Goal: Task Accomplishment & Management: Manage account settings

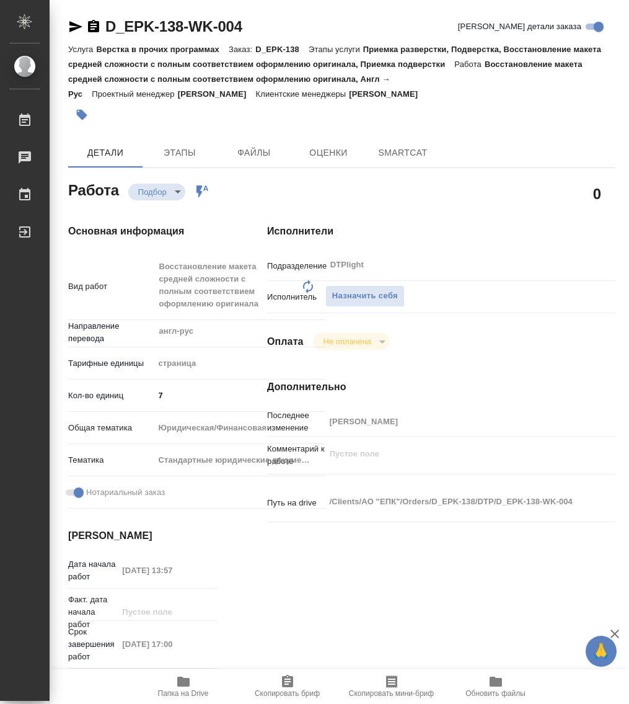
type textarea "x"
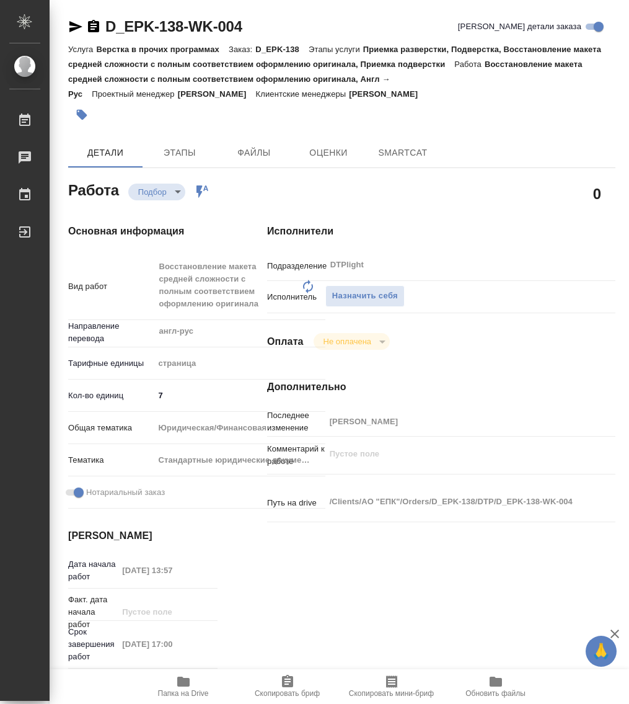
type textarea "x"
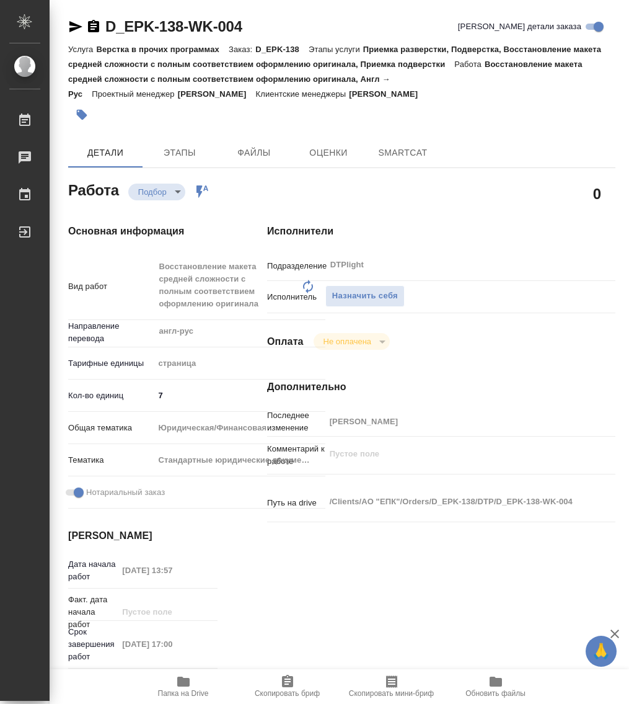
type textarea "x"
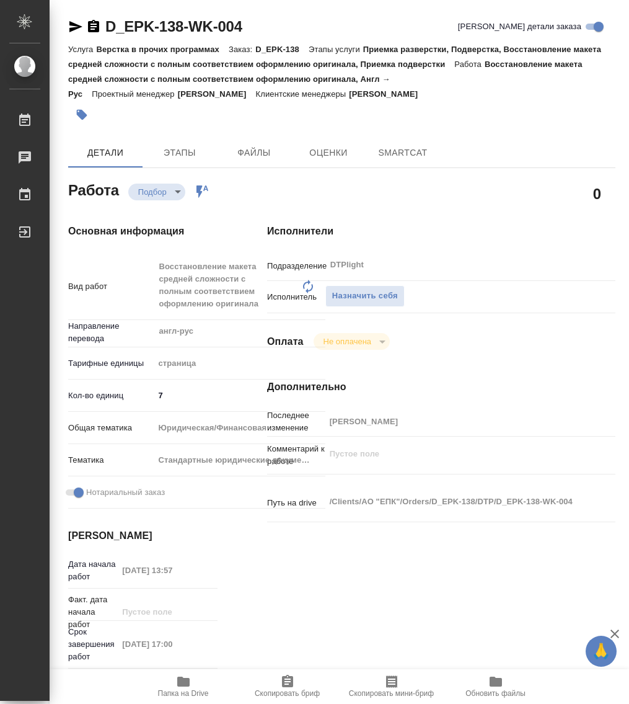
type textarea "x"
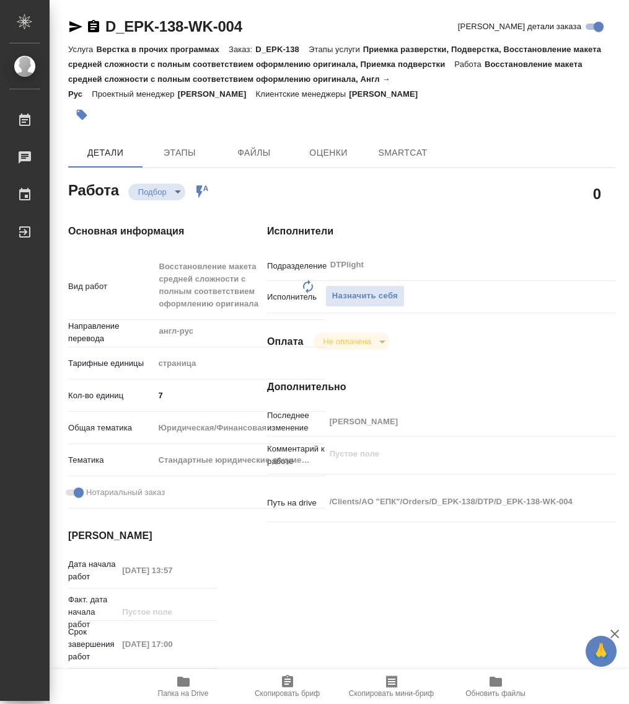
type textarea "x"
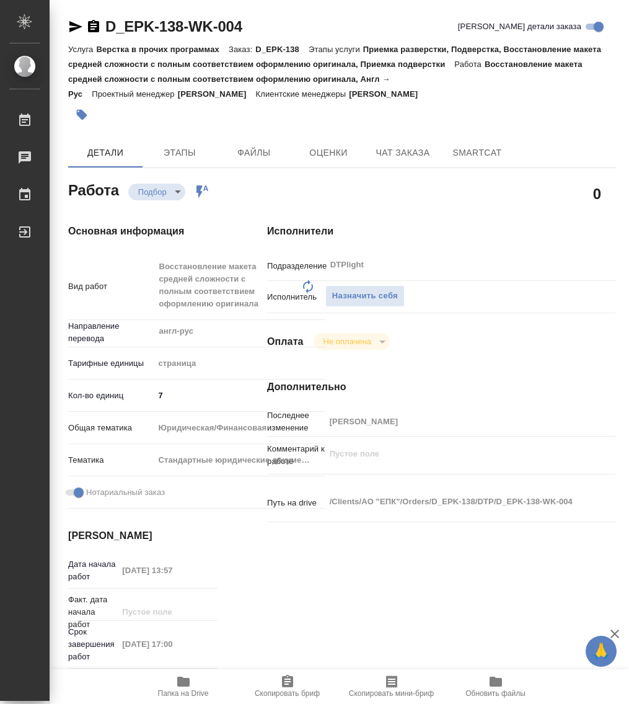
type textarea "x"
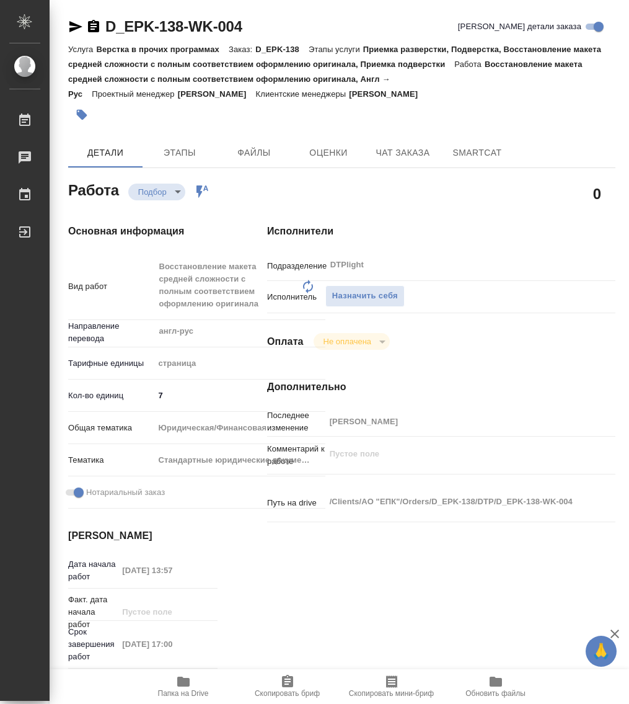
type textarea "x"
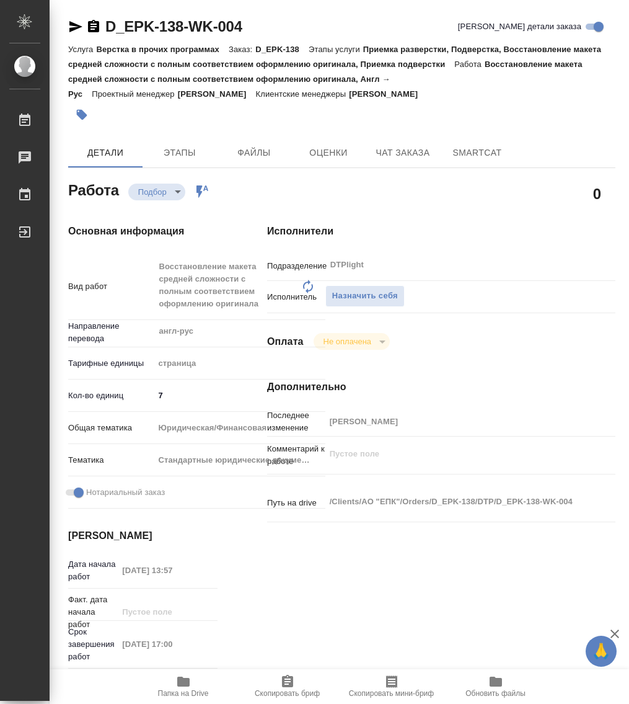
click at [181, 683] on icon "button" at bounding box center [183, 682] width 12 height 10
click at [369, 293] on span "Назначить себя" at bounding box center [365, 296] width 66 height 14
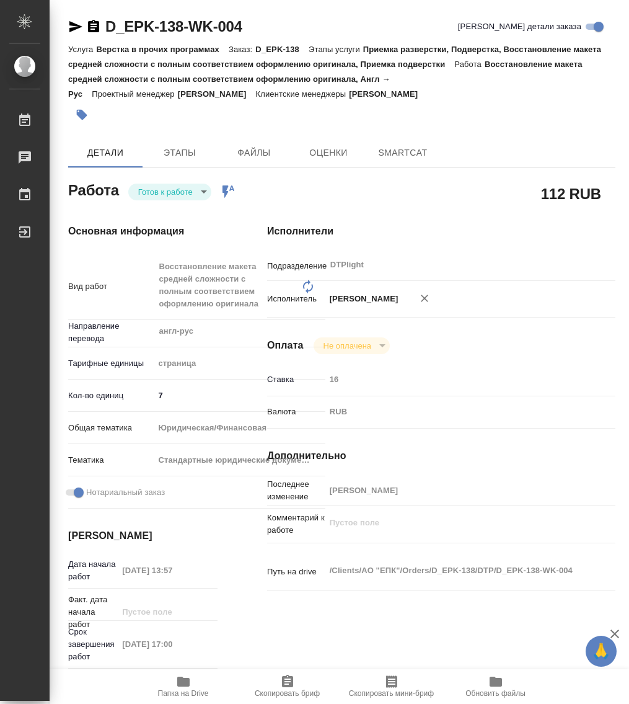
type textarea "x"
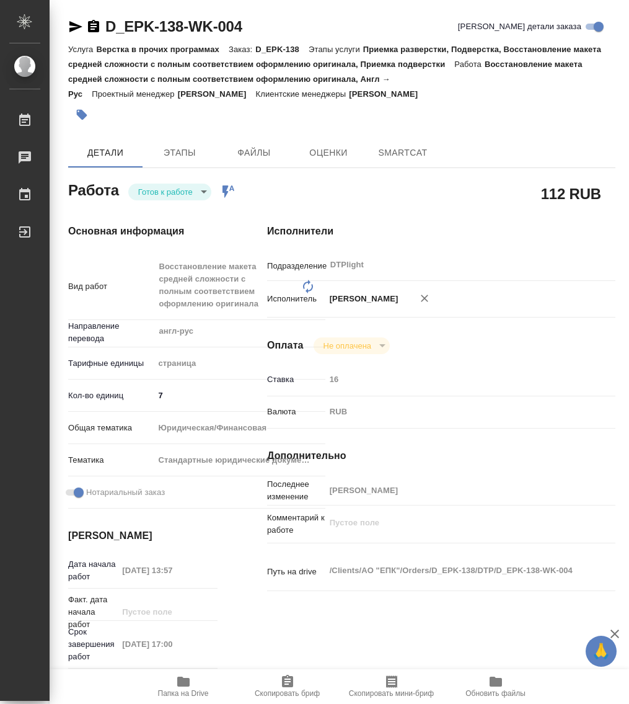
type textarea "x"
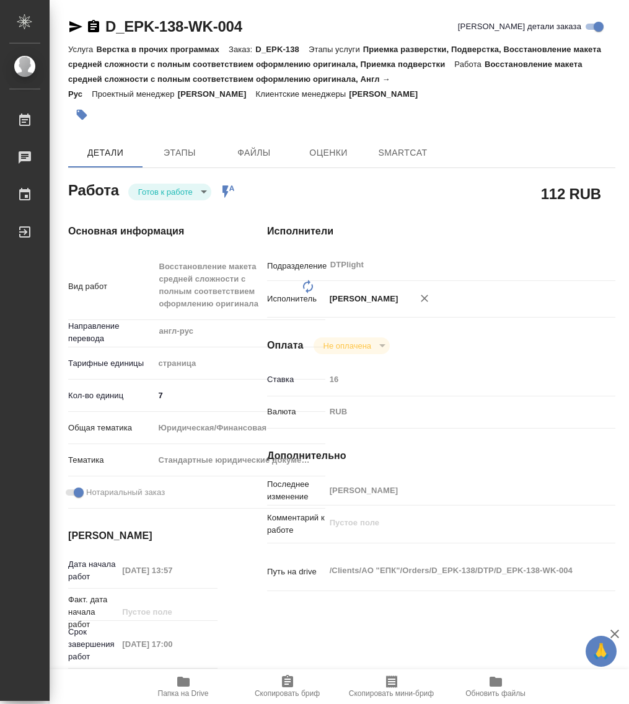
type textarea "x"
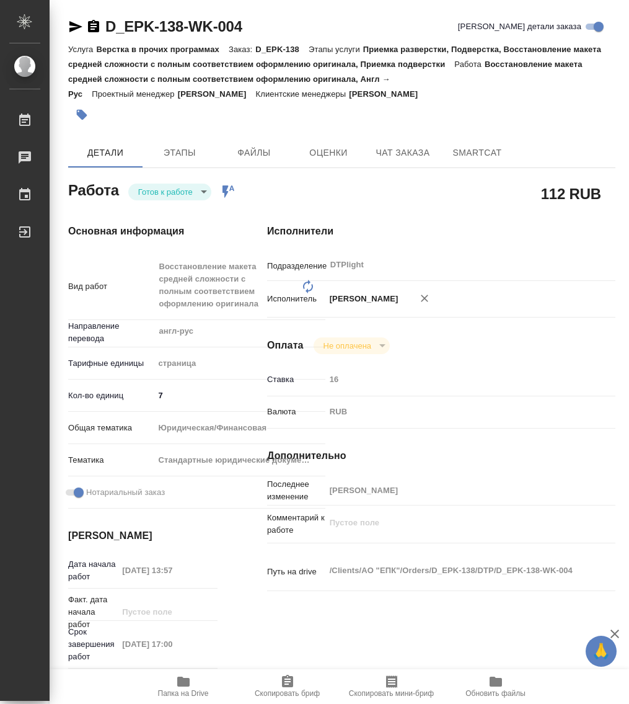
type textarea "x"
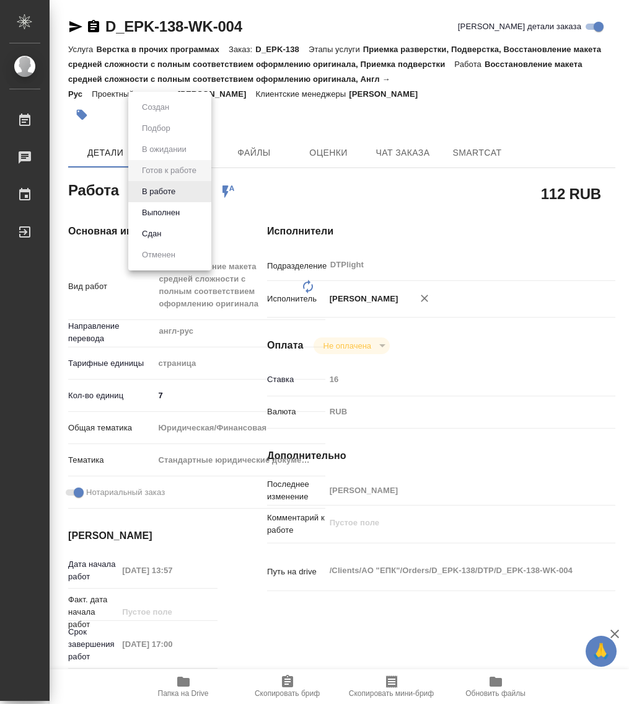
click at [176, 194] on body "🙏 .cls-1 fill:#fff; AWATERA Работы Чаты График Выйти D_EPK-138-WK-004 Кратко де…" at bounding box center [314, 352] width 629 height 704
type textarea "x"
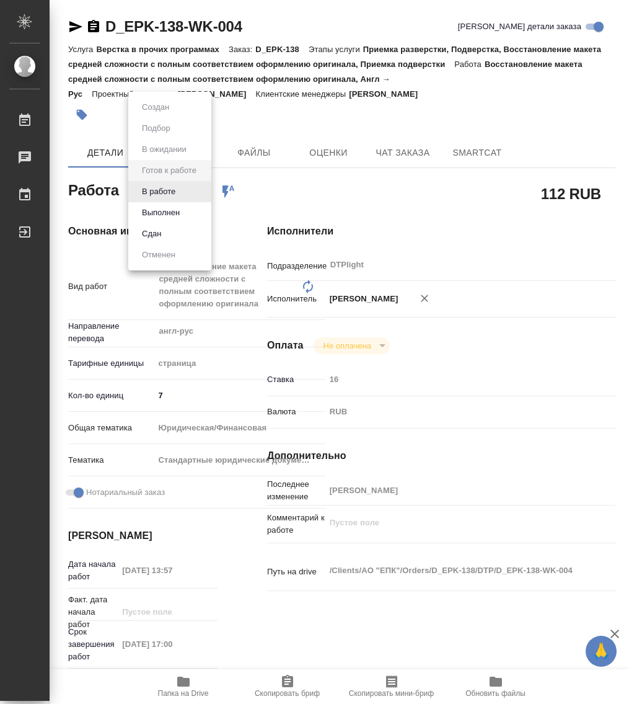
type textarea "x"
click at [166, 190] on button "В работе" at bounding box center [158, 192] width 41 height 14
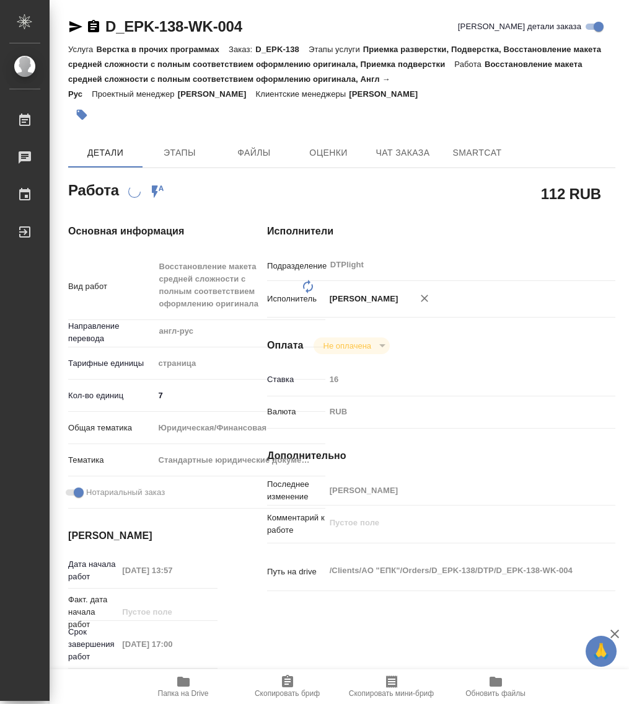
type textarea "x"
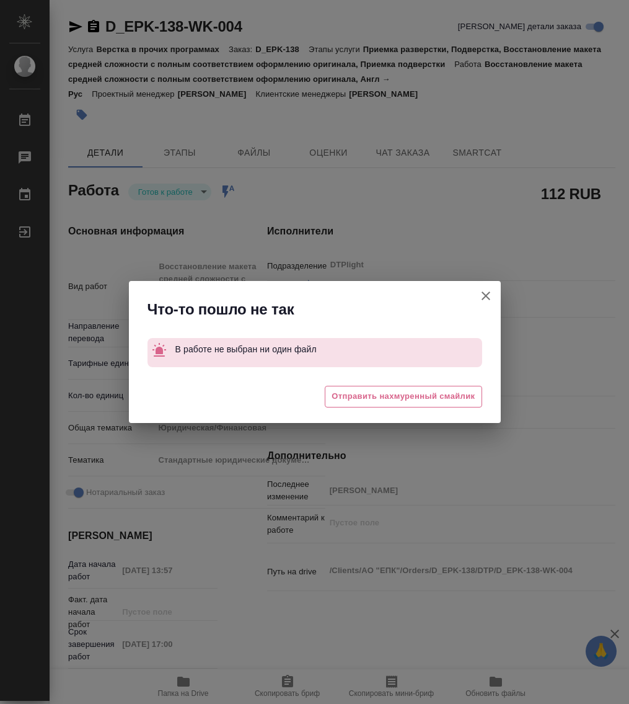
type textarea "x"
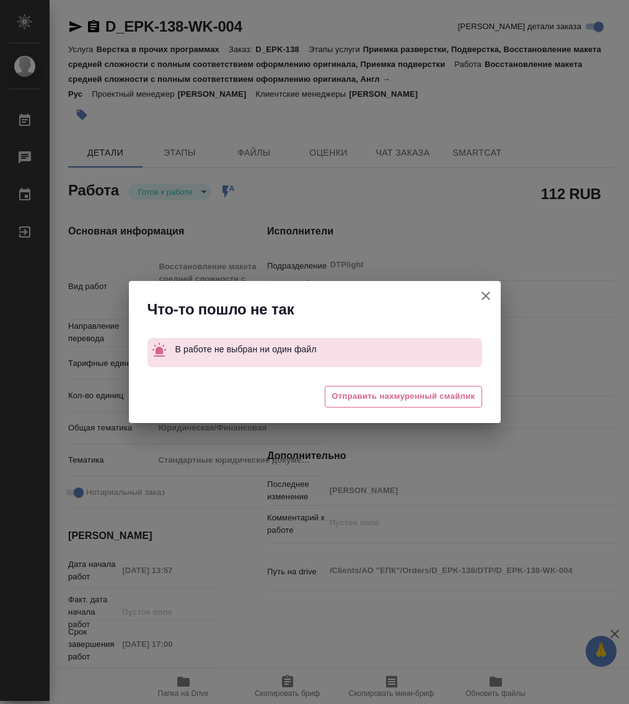
type textarea "x"
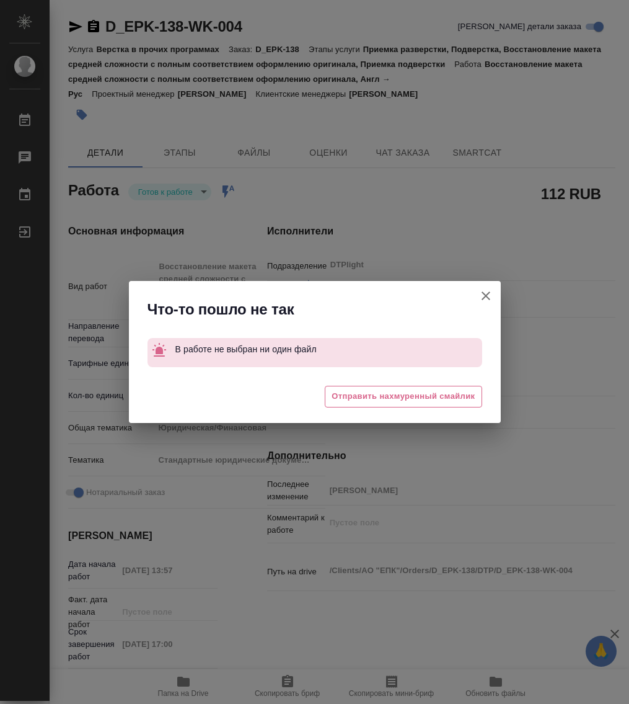
type textarea "x"
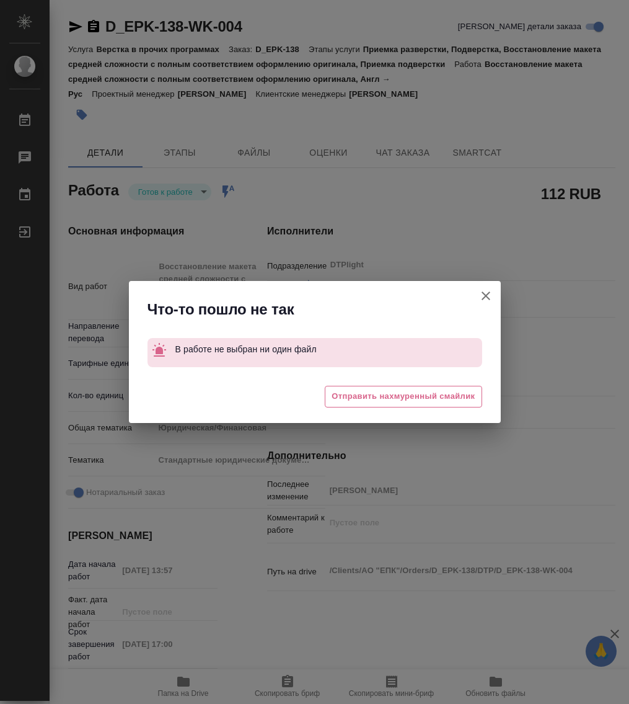
click at [489, 293] on icon "button" at bounding box center [486, 295] width 9 height 9
type textarea "x"
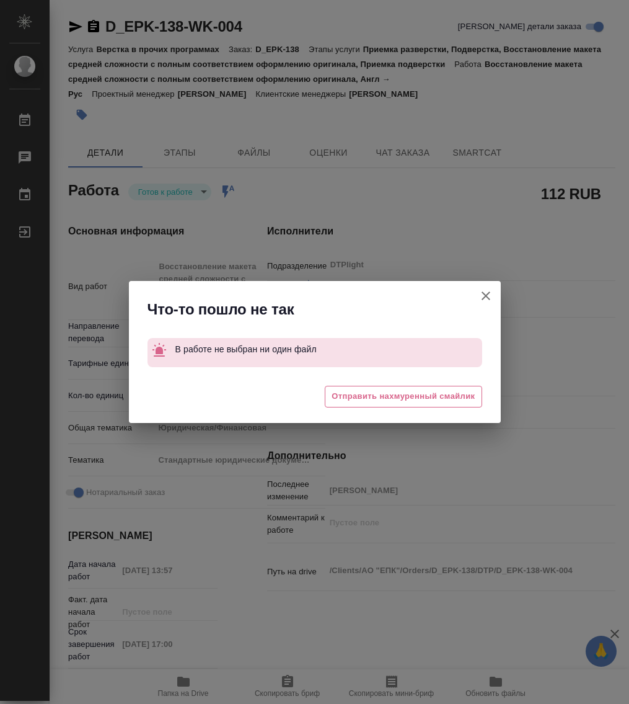
type textarea "x"
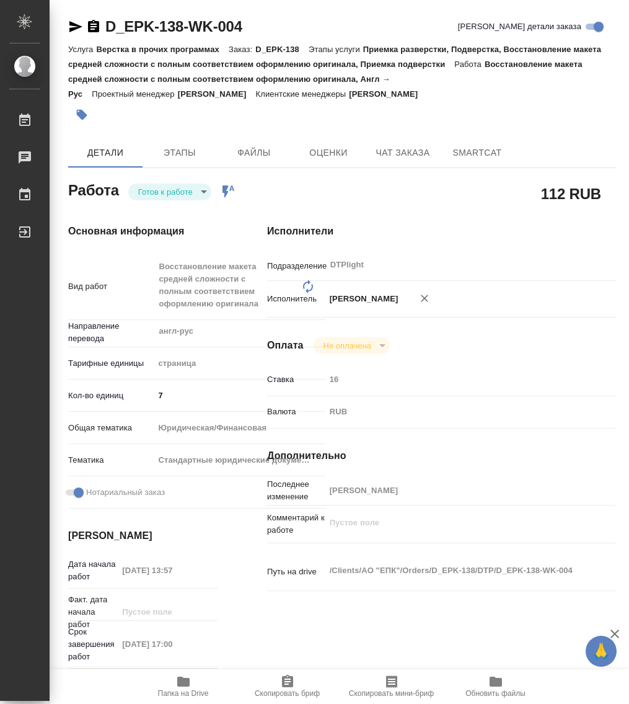
click at [99, 25] on icon "button" at bounding box center [93, 26] width 11 height 12
click at [150, 184] on body "🙏 .cls-1 fill:#fff; AWATERA Работы 0 Чаты График Выйти D_EPK-138-WK-004 Кратко …" at bounding box center [314, 352] width 629 height 704
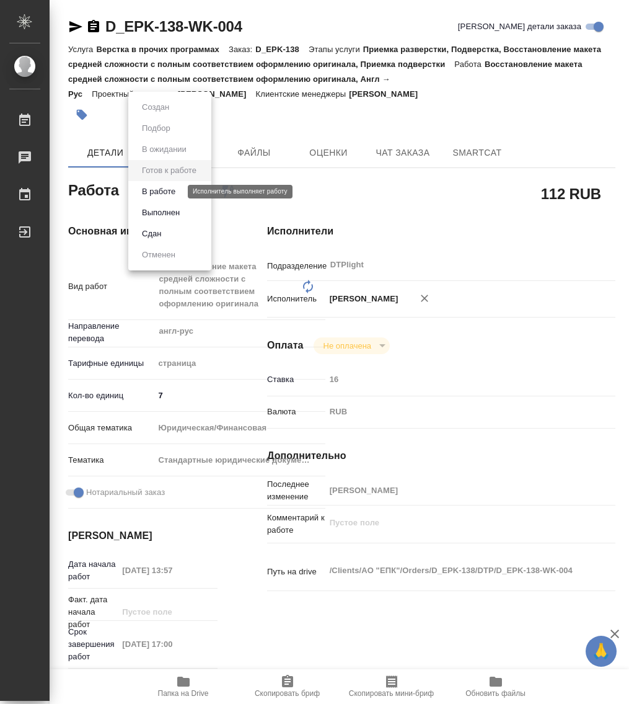
click at [173, 193] on button "В работе" at bounding box center [158, 192] width 41 height 14
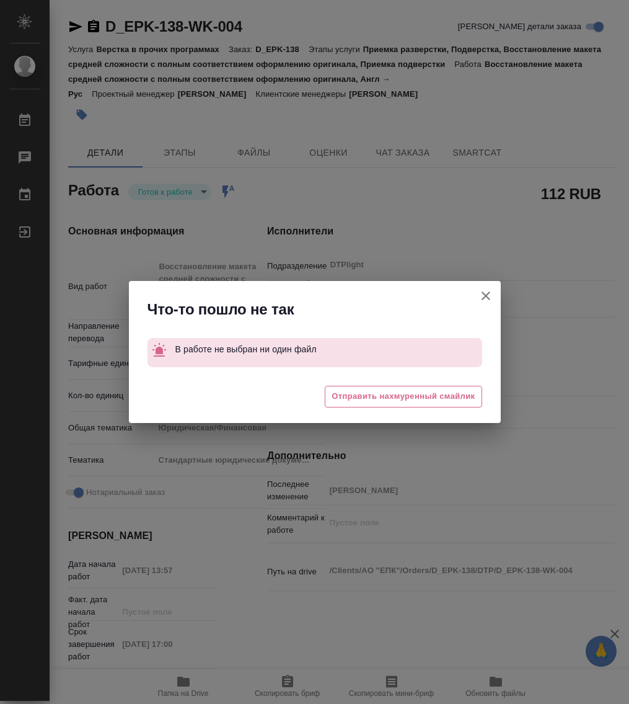
type textarea "x"
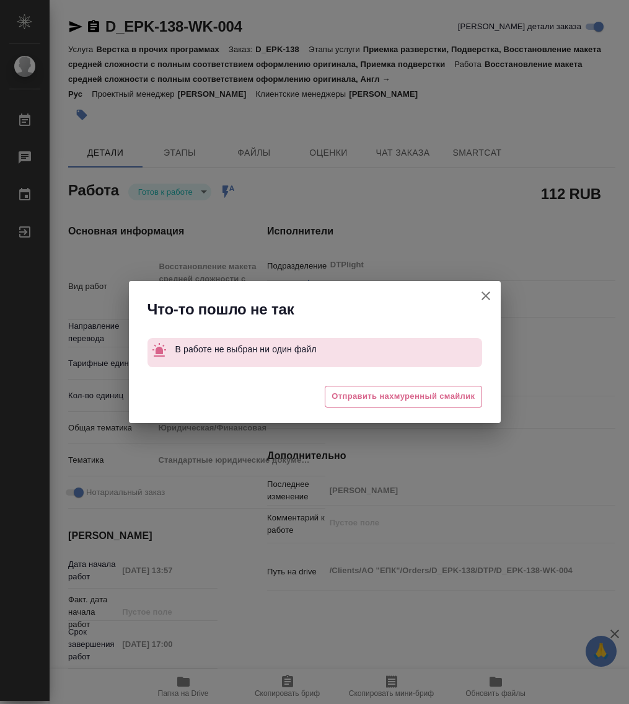
type textarea "x"
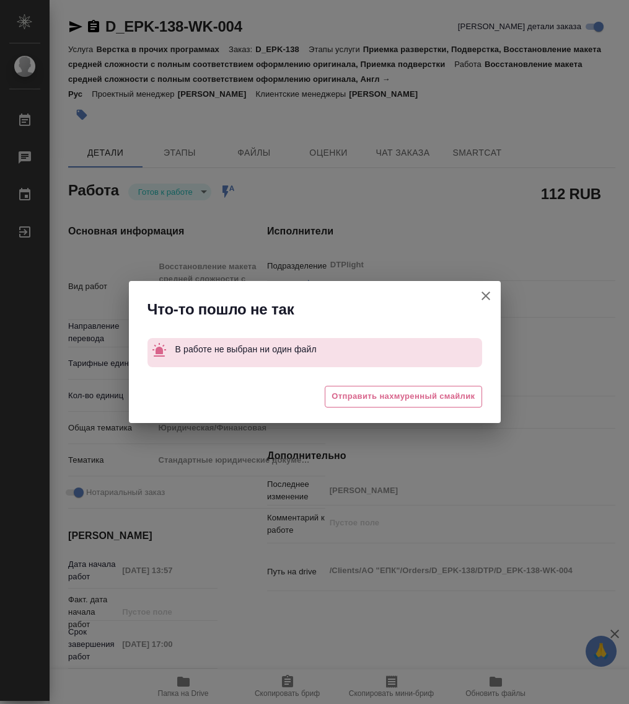
type textarea "x"
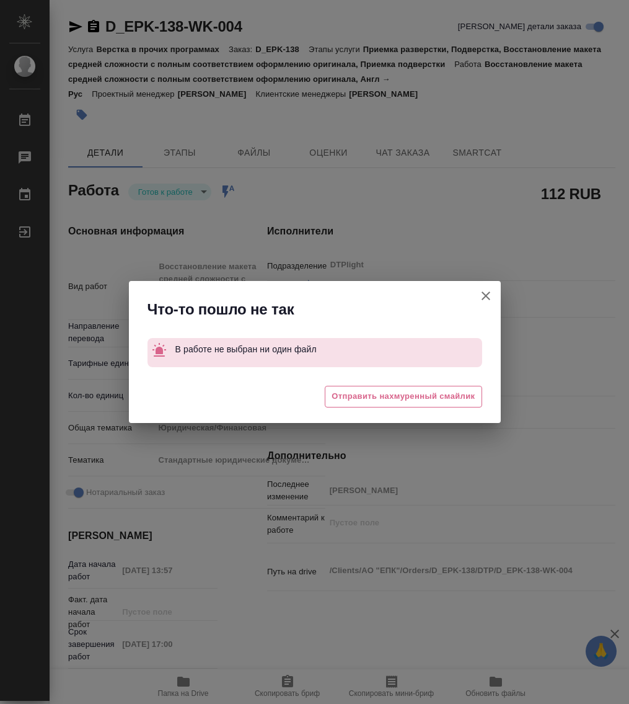
type textarea "x"
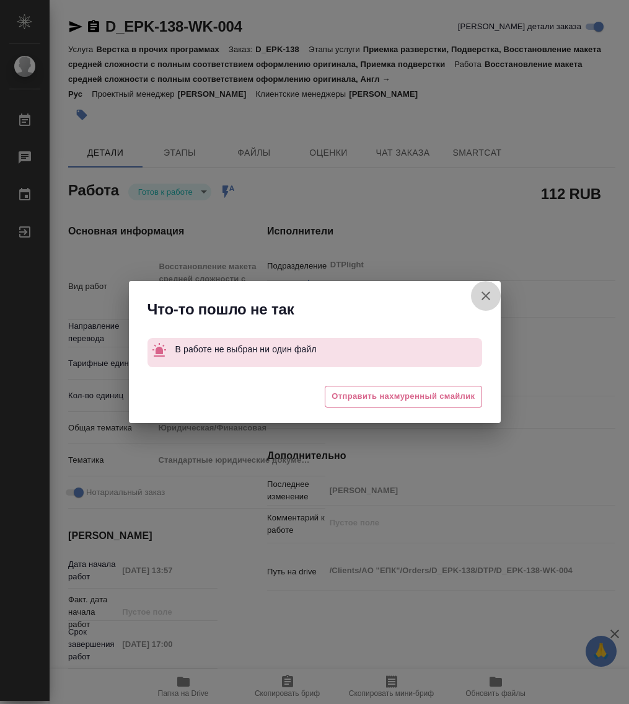
click at [491, 298] on icon "button" at bounding box center [486, 295] width 15 height 15
type textarea "x"
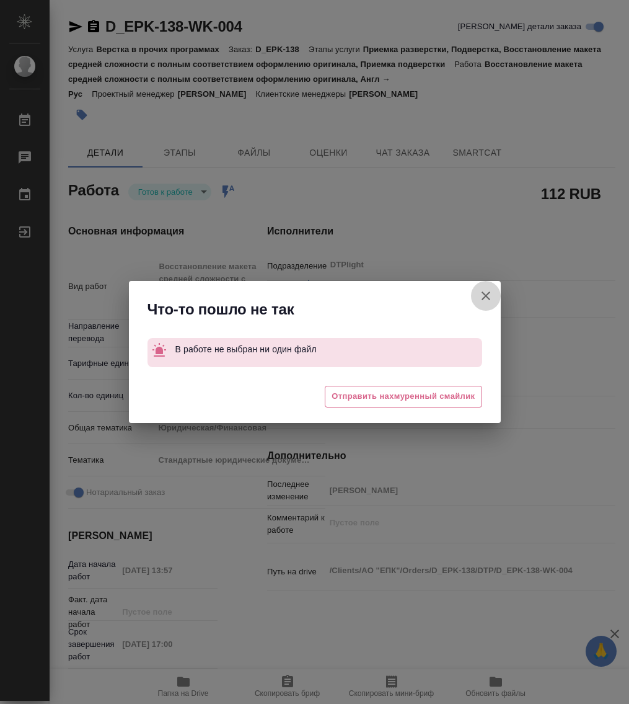
type textarea "x"
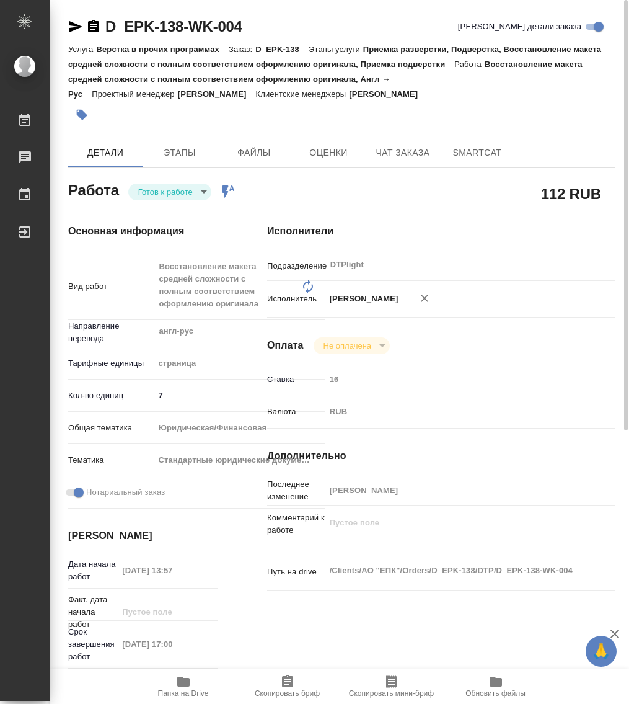
click at [158, 197] on body "🙏 .cls-1 fill:#fff; AWATERA Работы 0 Чаты График Выйти D_EPK-138-WK-004 Кратко …" at bounding box center [314, 352] width 629 height 704
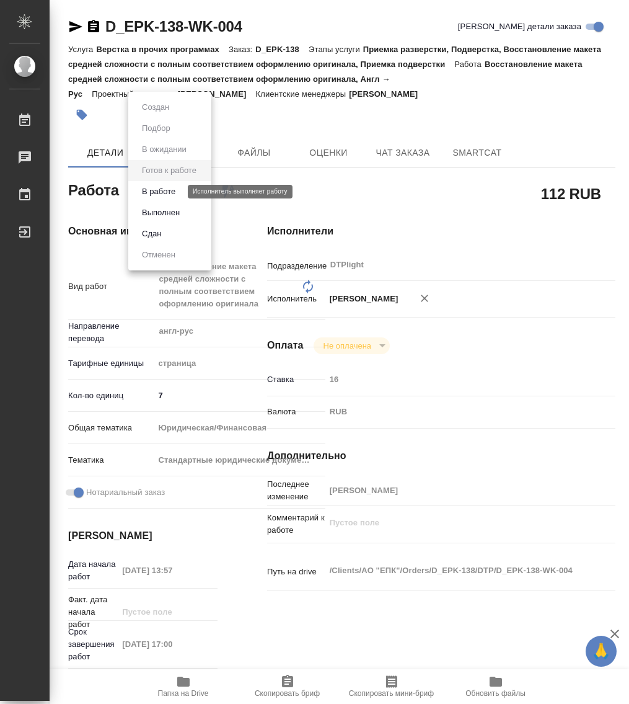
click at [145, 191] on button "В работе" at bounding box center [158, 192] width 41 height 14
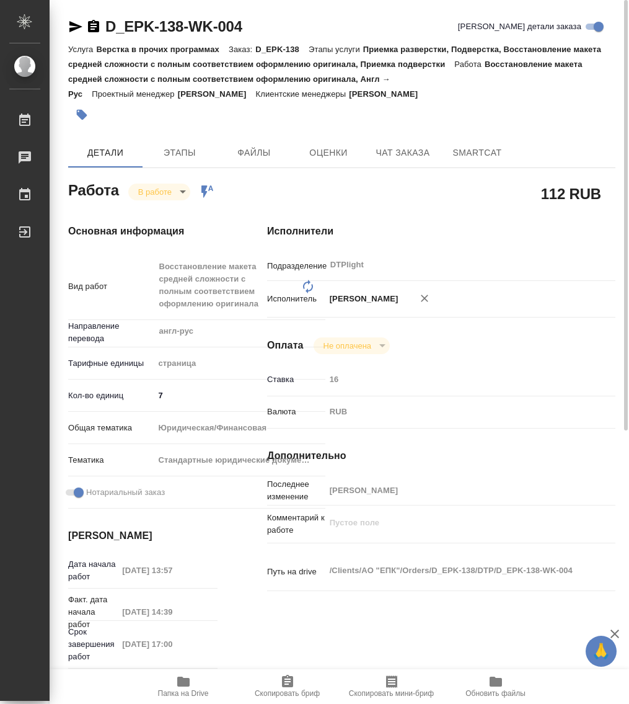
type textarea "x"
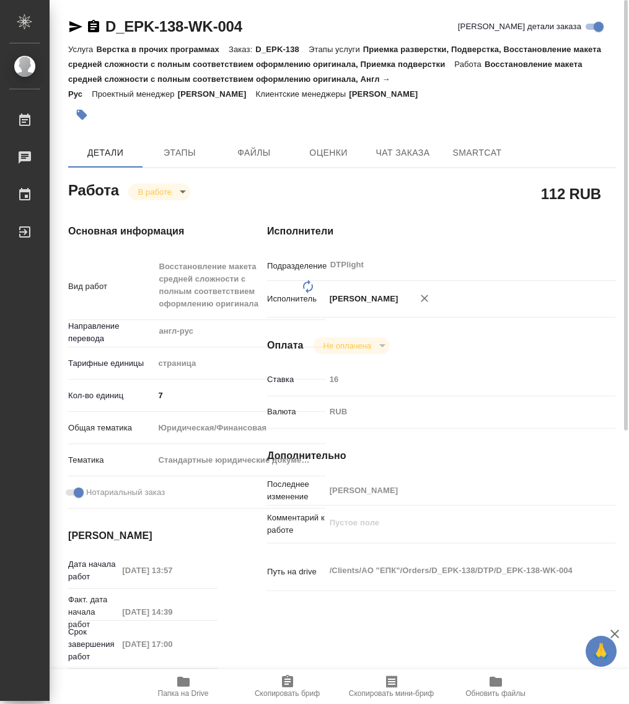
type textarea "x"
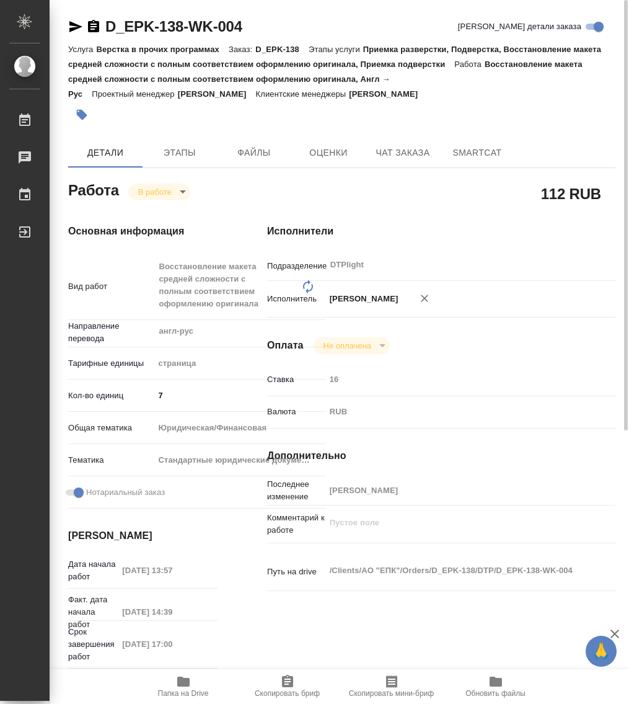
type textarea "x"
